Goal: Complete application form

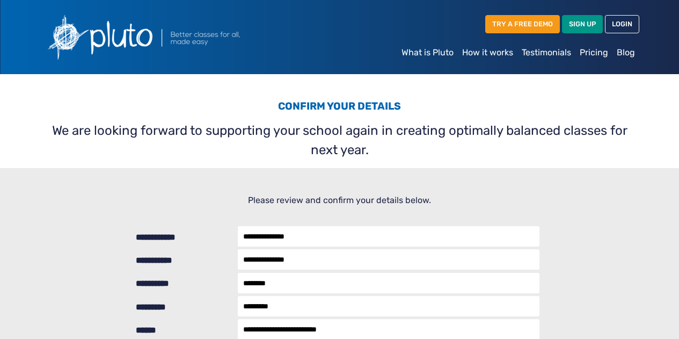
select select "***"
select select "********"
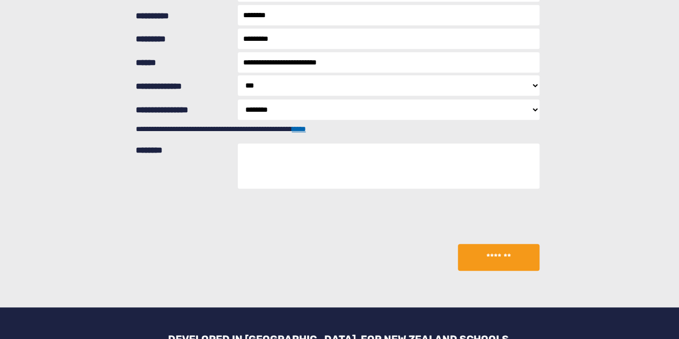
click at [510, 256] on button "*******" at bounding box center [499, 257] width 82 height 27
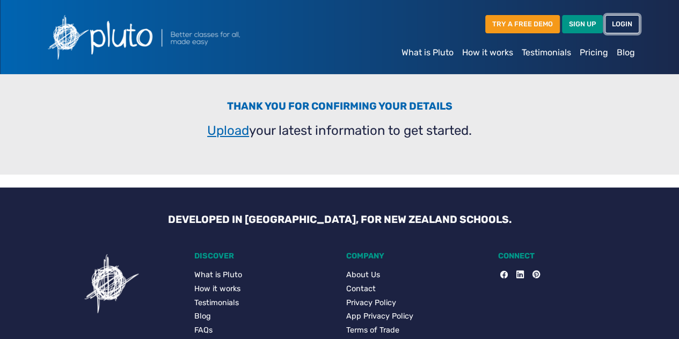
click at [630, 25] on link "LOGIN" at bounding box center [622, 24] width 34 height 18
